Goal: Navigation & Orientation: Go to known website

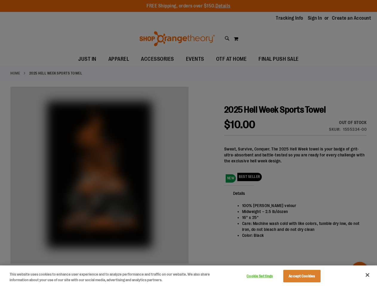
click at [188, 143] on div at bounding box center [188, 143] width 377 height 286
click at [267, 277] on button "Cookie Settings" at bounding box center [259, 277] width 37 height 12
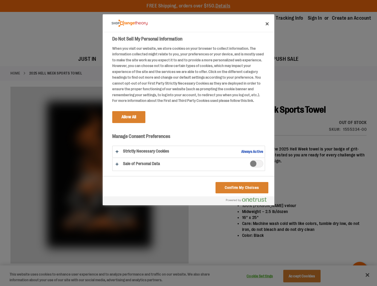
click at [309, 277] on div at bounding box center [188, 143] width 377 height 286
click at [367, 275] on div at bounding box center [188, 143] width 377 height 286
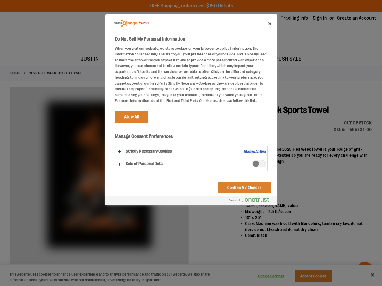
click at [312, 286] on html "Skip to Content The store will not work correctly when cookies are disabled. FR…" at bounding box center [191, 143] width 382 height 286
